Goal: Task Accomplishment & Management: Use online tool/utility

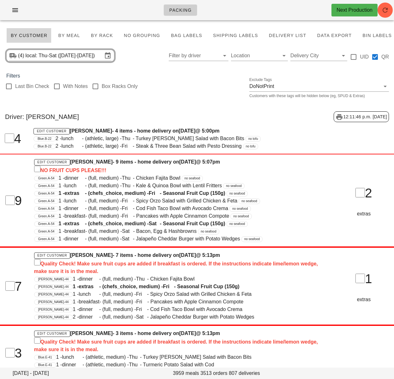
click at [177, 88] on div "Last Bin Check With Notes Box Racks Only Exclude Tags DoNotPrint Customers with…" at bounding box center [197, 90] width 394 height 20
click at [11, 87] on div at bounding box center [8, 86] width 11 height 11
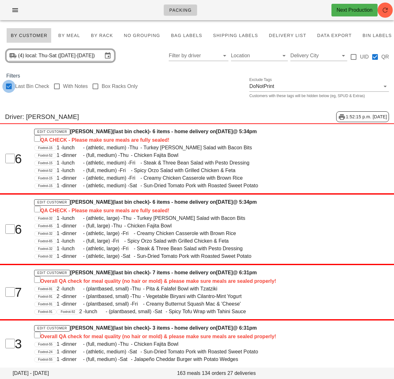
checkbox input "true"
click at [108, 35] on span "By Rack" at bounding box center [102, 35] width 22 height 5
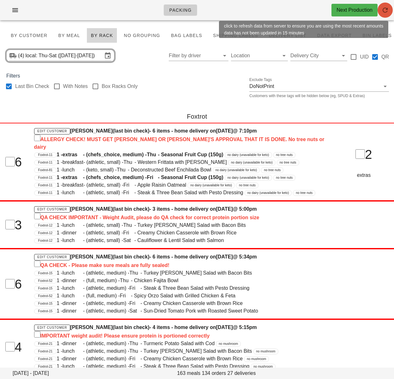
click at [382, 13] on icon "button" at bounding box center [385, 10] width 8 height 8
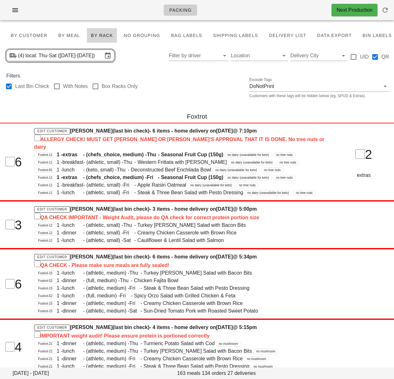
click at [37, 107] on div "Foxtrot" at bounding box center [197, 116] width 394 height 20
click at [167, 93] on div "Last Bin Check With Notes Box Racks Only Exclude Tags DoNotPrint Customers with…" at bounding box center [197, 90] width 394 height 20
click at [160, 94] on div "Last Bin Check With Notes Box Racks Only Exclude Tags DoNotPrint Customers with…" at bounding box center [197, 90] width 394 height 20
click at [165, 85] on div "Last Bin Check With Notes Box Racks Only Exclude Tags DoNotPrint Customers with…" at bounding box center [197, 90] width 394 height 20
click at [8, 86] on div at bounding box center [8, 86] width 11 height 11
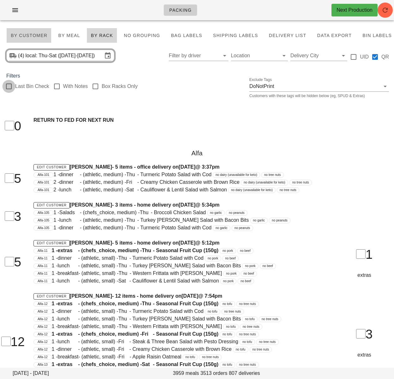
checkbox input "false"
click at [30, 34] on span "By Customer" at bounding box center [28, 35] width 37 height 5
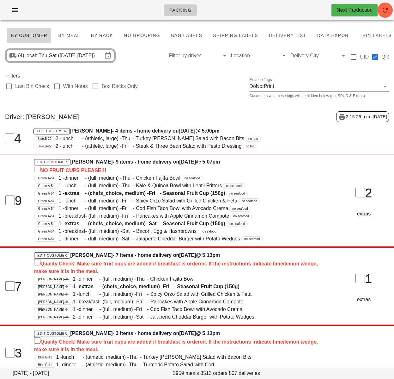
click at [182, 55] on input "Filter by driver" at bounding box center [193, 56] width 49 height 10
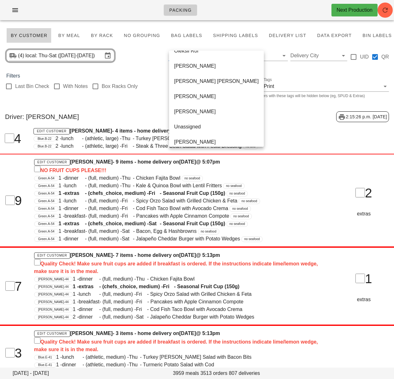
scroll to position [349, 0]
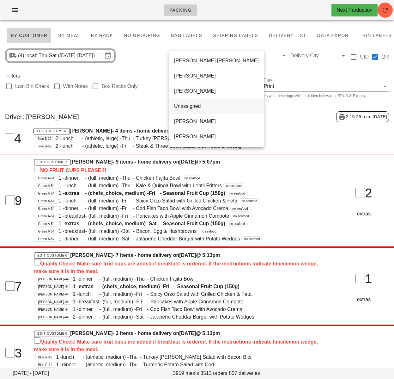
click at [201, 111] on div "Unassigned" at bounding box center [216, 106] width 85 height 14
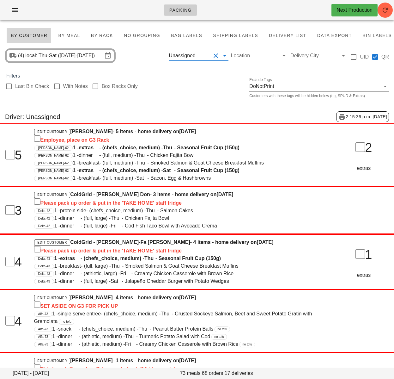
click at [177, 82] on div "Last Bin Check With Notes Box Racks Only Exclude Tags DoNotPrint Customers with…" at bounding box center [197, 90] width 394 height 20
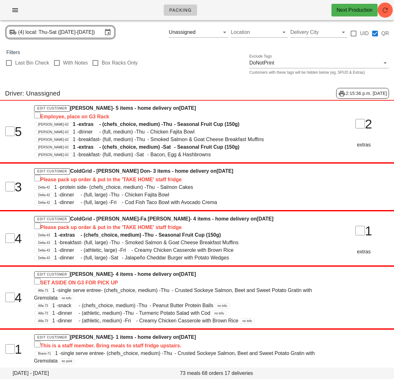
scroll to position [24, 0]
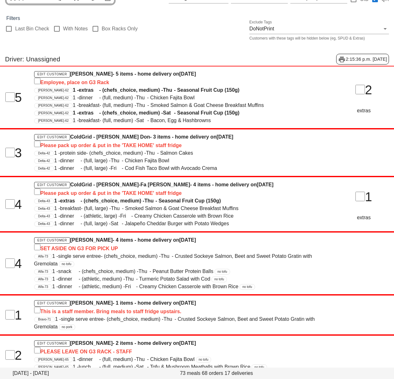
drag, startPoint x: 148, startPoint y: 305, endPoint x: 162, endPoint y: 375, distance: 71.6
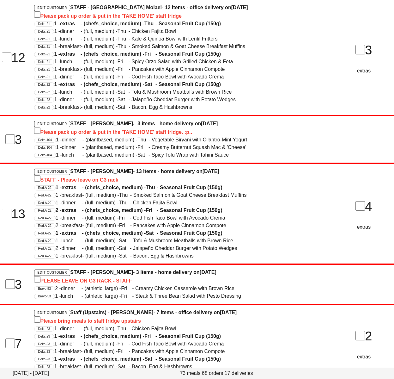
scroll to position [701, 0]
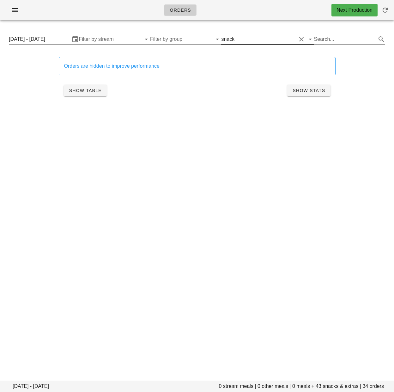
click at [302, 40] on button "Clear Filter by tod" at bounding box center [302, 39] width 8 height 8
click at [55, 39] on input "[DATE] - [DATE]" at bounding box center [41, 39] width 64 height 10
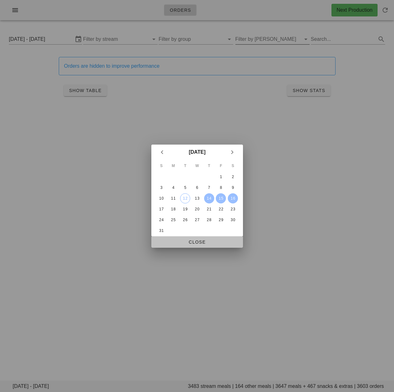
drag, startPoint x: 207, startPoint y: 239, endPoint x: 209, endPoint y: 233, distance: 6.8
click at [207, 239] on span "Close" at bounding box center [197, 241] width 82 height 5
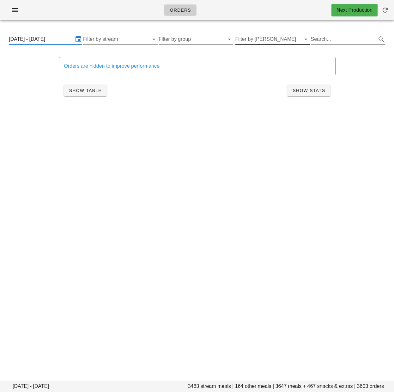
click at [275, 40] on input "Filter by tod" at bounding box center [267, 39] width 64 height 10
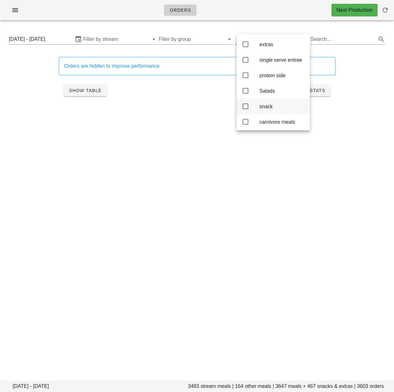
click at [247, 108] on icon at bounding box center [246, 106] width 8 height 8
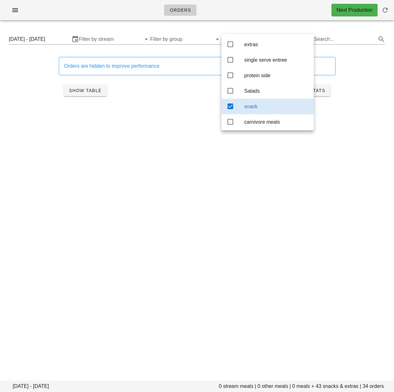
drag, startPoint x: 49, startPoint y: 86, endPoint x: 53, endPoint y: 87, distance: 3.9
click at [49, 86] on div "Orders are hidden to improve performance Show Table Show Stats" at bounding box center [197, 78] width 387 height 59
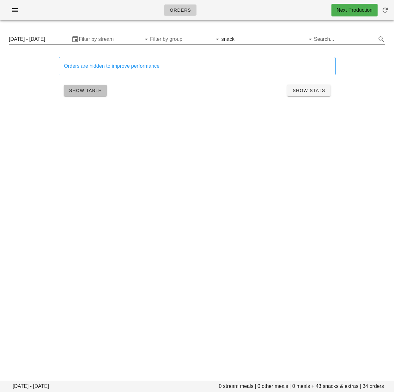
click at [78, 92] on span "Show Table" at bounding box center [85, 90] width 33 height 5
click at [78, 96] on div "Show Table Show Stats" at bounding box center [197, 90] width 277 height 20
click at [77, 88] on span "Show Table" at bounding box center [85, 90] width 33 height 5
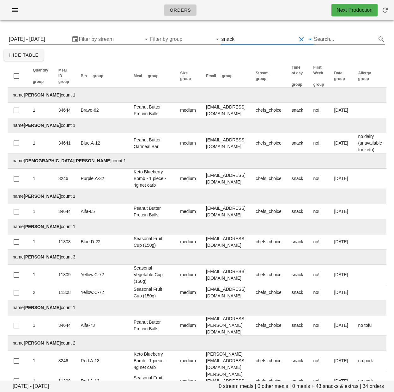
click at [249, 40] on input "text" at bounding box center [266, 39] width 60 height 10
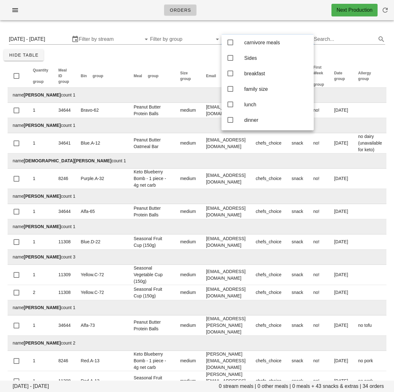
scroll to position [86, 0]
drag, startPoint x: 233, startPoint y: 89, endPoint x: 295, endPoint y: 96, distance: 62.6
click at [233, 89] on icon at bounding box center [231, 89] width 8 height 8
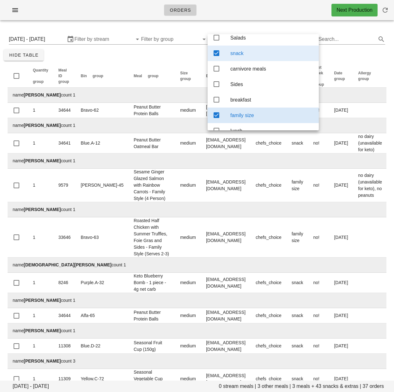
scroll to position [53, 0]
click at [217, 54] on icon at bounding box center [217, 53] width 8 height 8
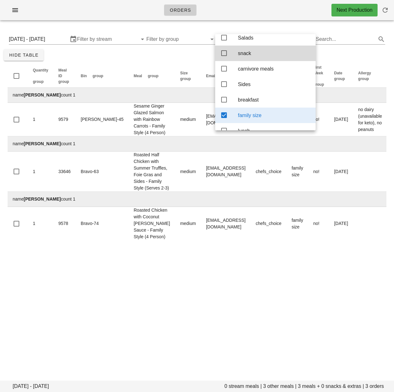
click at [167, 57] on div "[DATE] - [DATE] 0 stream meals | 3 other meals | 3 meals + 0 snacks & extras | …" at bounding box center [197, 136] width 394 height 222
